Goal: Information Seeking & Learning: Check status

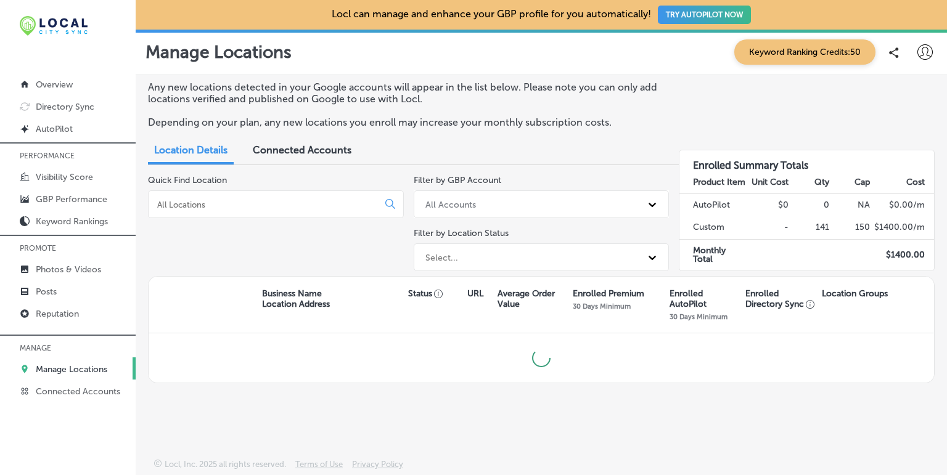
click at [51, 367] on p "Manage Locations" at bounding box center [72, 369] width 72 height 10
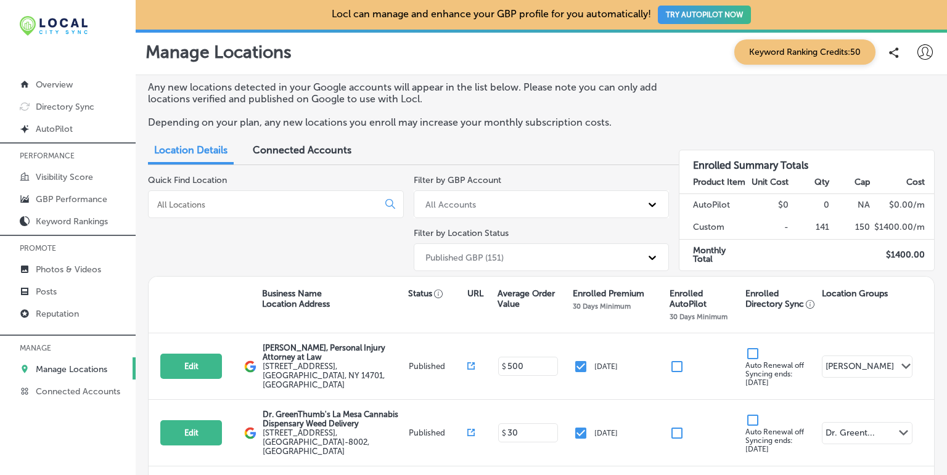
click at [205, 211] on div at bounding box center [276, 204] width 256 height 28
click at [203, 202] on input at bounding box center [265, 204] width 219 height 11
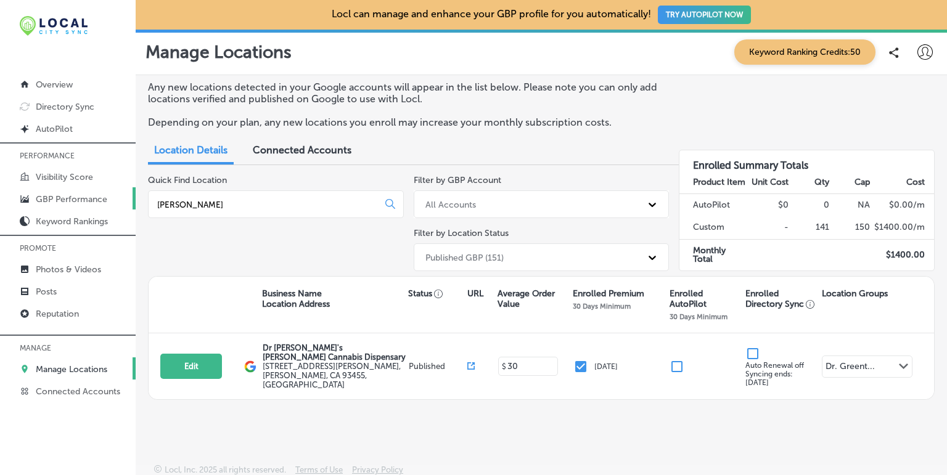
type input "[PERSON_NAME]"
click at [41, 204] on link "GBP Performance" at bounding box center [68, 198] width 136 height 22
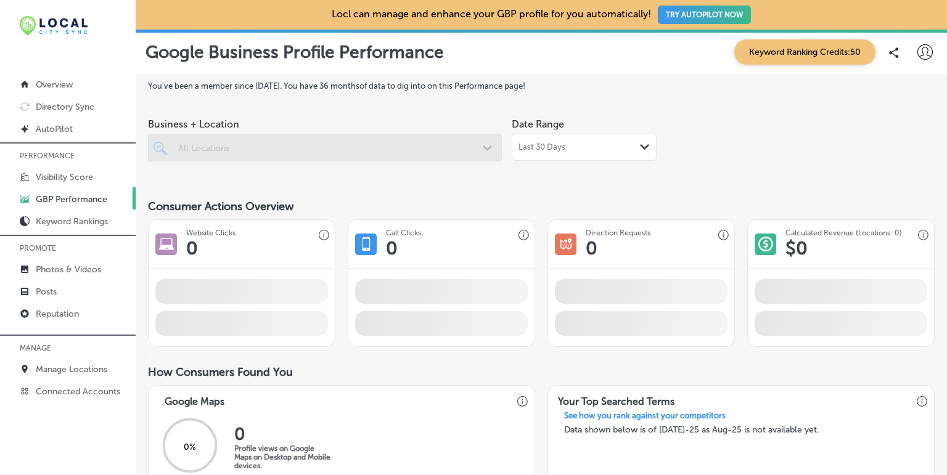
click at [425, 152] on div at bounding box center [325, 148] width 354 height 28
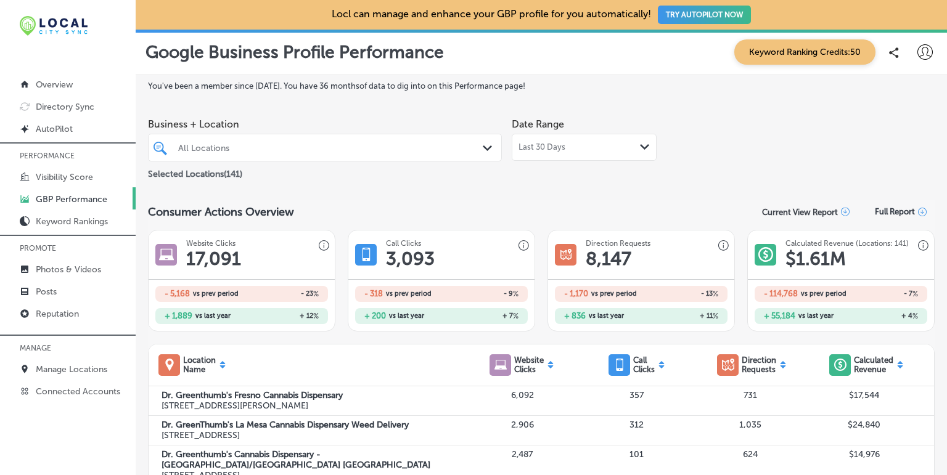
click at [488, 142] on div "Path Created with Sketch." at bounding box center [490, 149] width 14 height 14
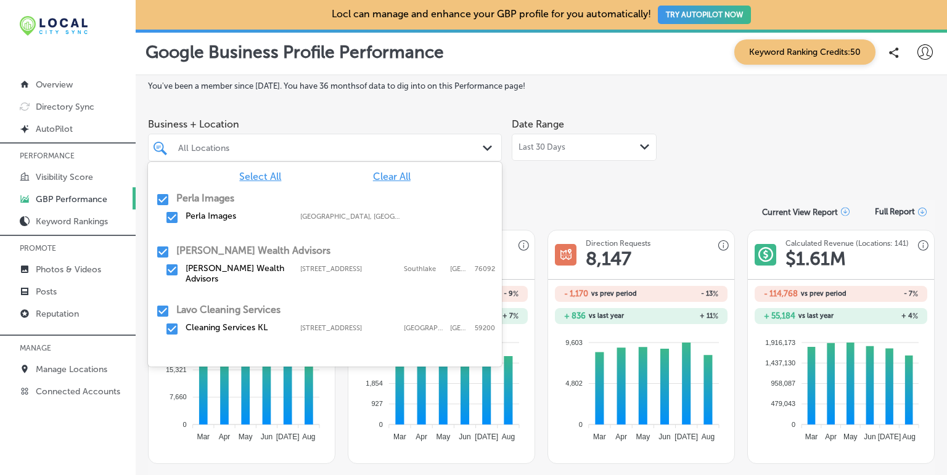
click at [383, 176] on span "Clear All" at bounding box center [392, 177] width 38 height 12
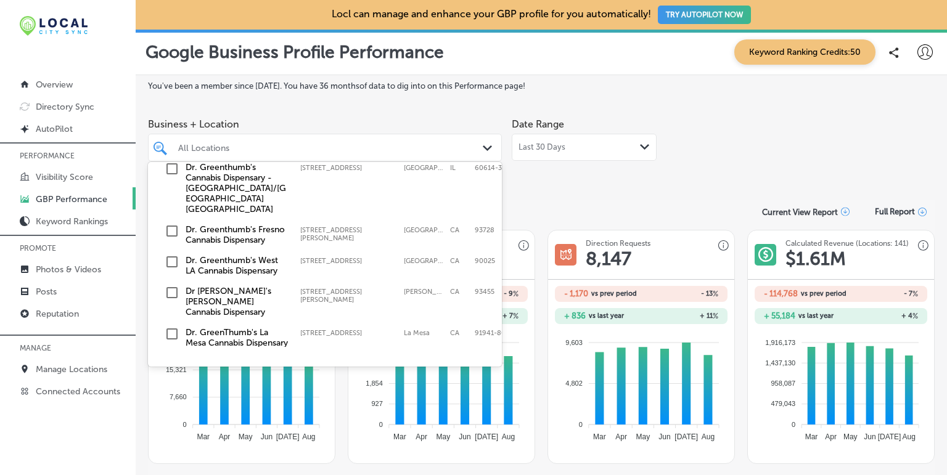
scroll to position [203, 0]
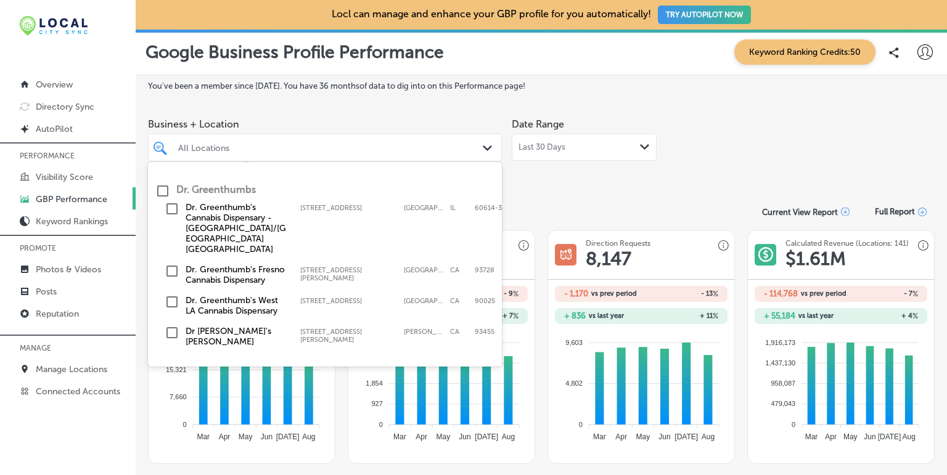
click at [164, 186] on input "checkbox" at bounding box center [162, 191] width 15 height 15
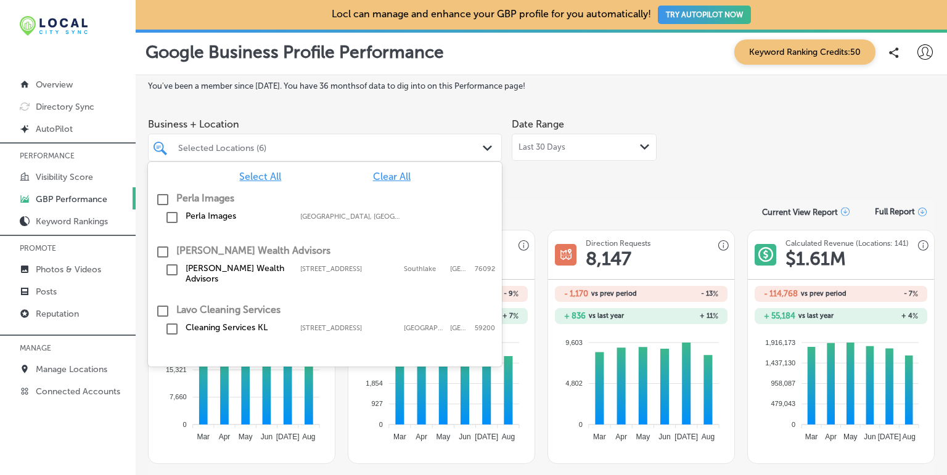
click at [735, 162] on div "Business + Location option focused, 1 of 12. 142 results available. Use Up and …" at bounding box center [541, 146] width 787 height 69
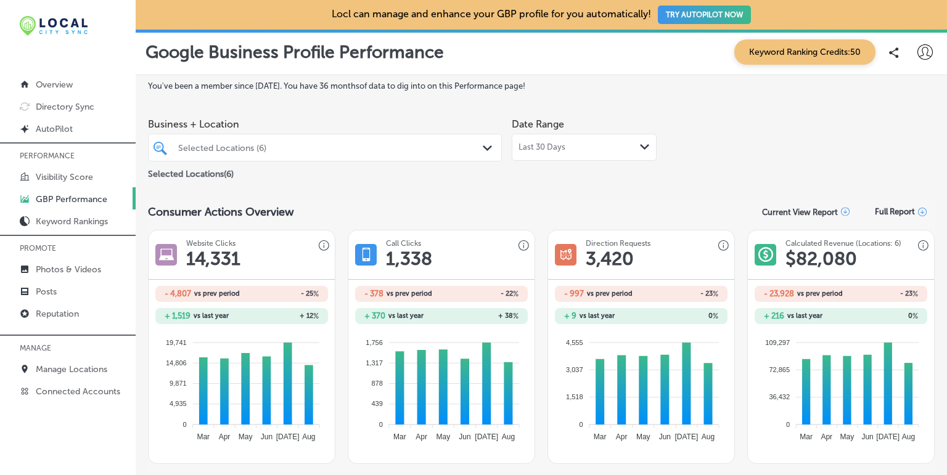
click at [626, 149] on div "Last 30 Days Path Created with Sketch." at bounding box center [583, 147] width 131 height 10
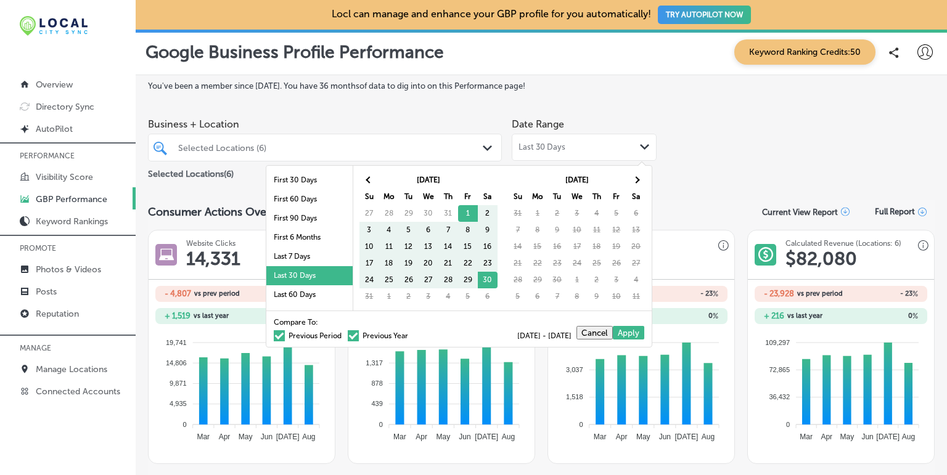
scroll to position [72, 0]
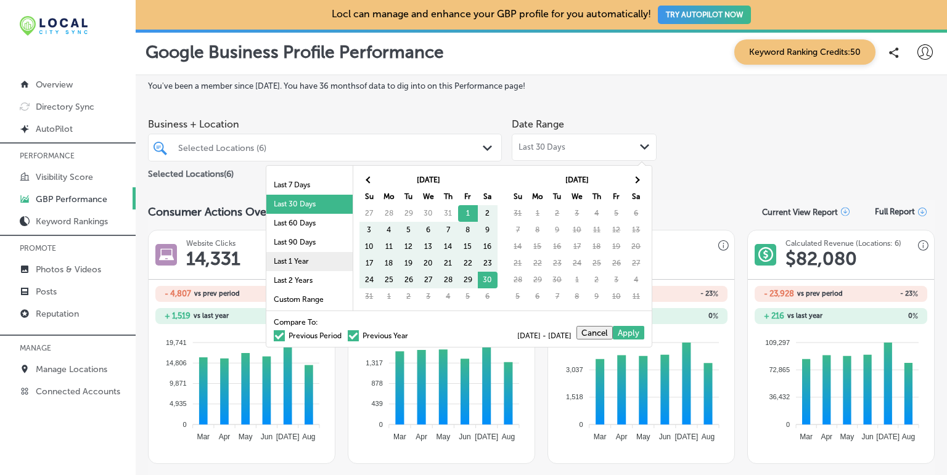
click at [293, 258] on li "Last 1 Year" at bounding box center [309, 261] width 86 height 19
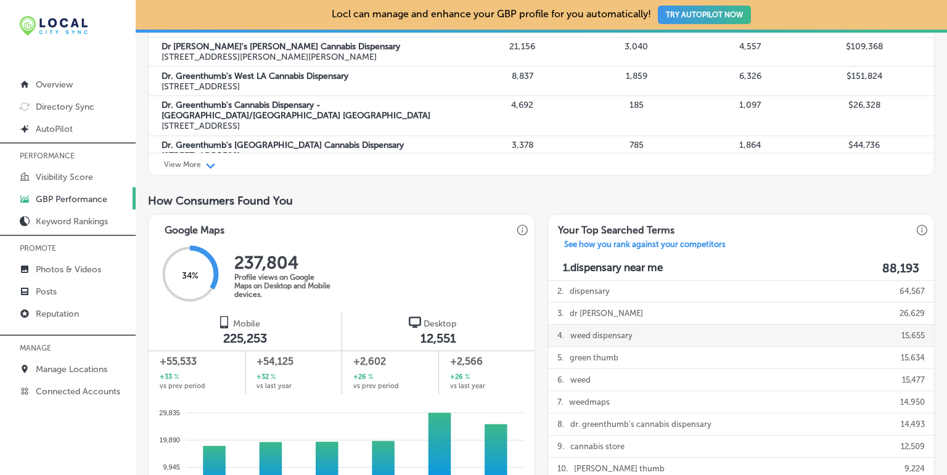
scroll to position [308, 0]
